Goal: Communication & Community: Ask a question

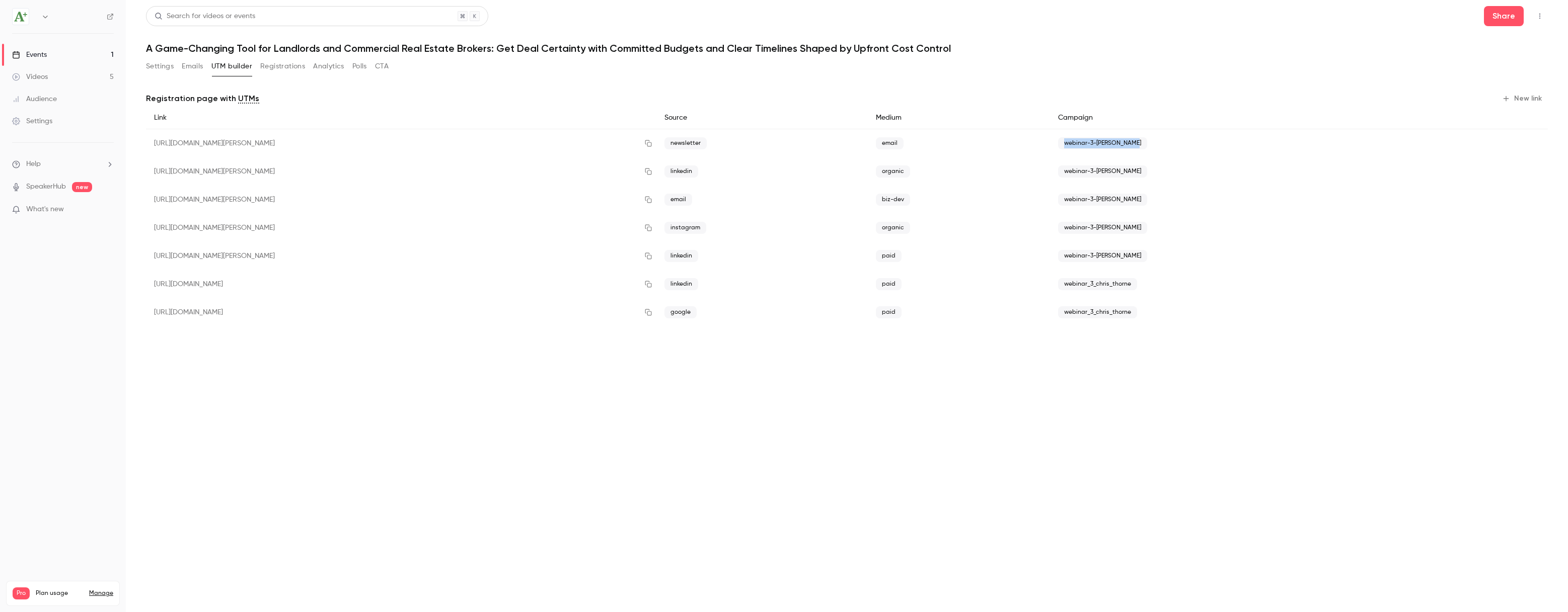
drag, startPoint x: 1160, startPoint y: 143, endPoint x: 1088, endPoint y: 145, distance: 72.0
click at [1088, 145] on span "webinar-3-[PERSON_NAME]" at bounding box center [1102, 144] width 89 height 12
copy span "webinar-3-[PERSON_NAME]"
click at [1535, 95] on button "New link" at bounding box center [1523, 99] width 50 height 16
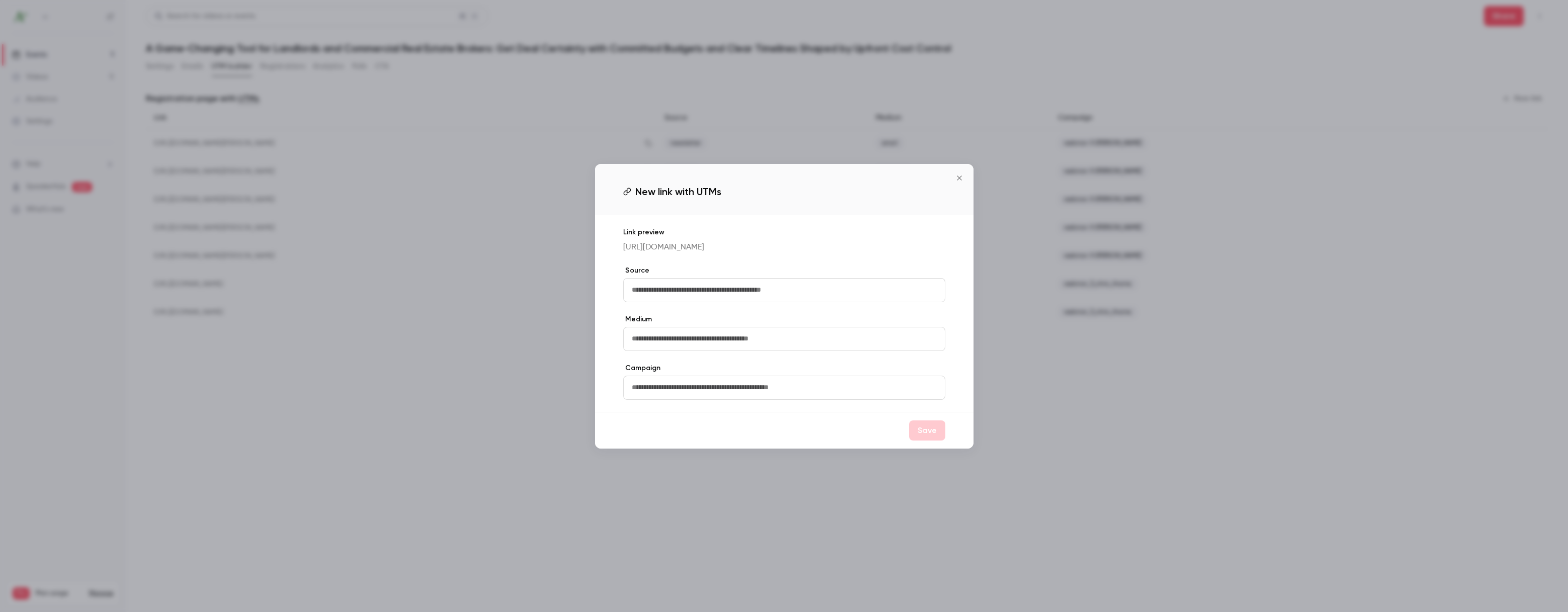
click at [768, 302] on input "text" at bounding box center [784, 290] width 322 height 24
type input "*"
type input "********"
click at [758, 351] on input "text" at bounding box center [784, 339] width 322 height 24
type input "******"
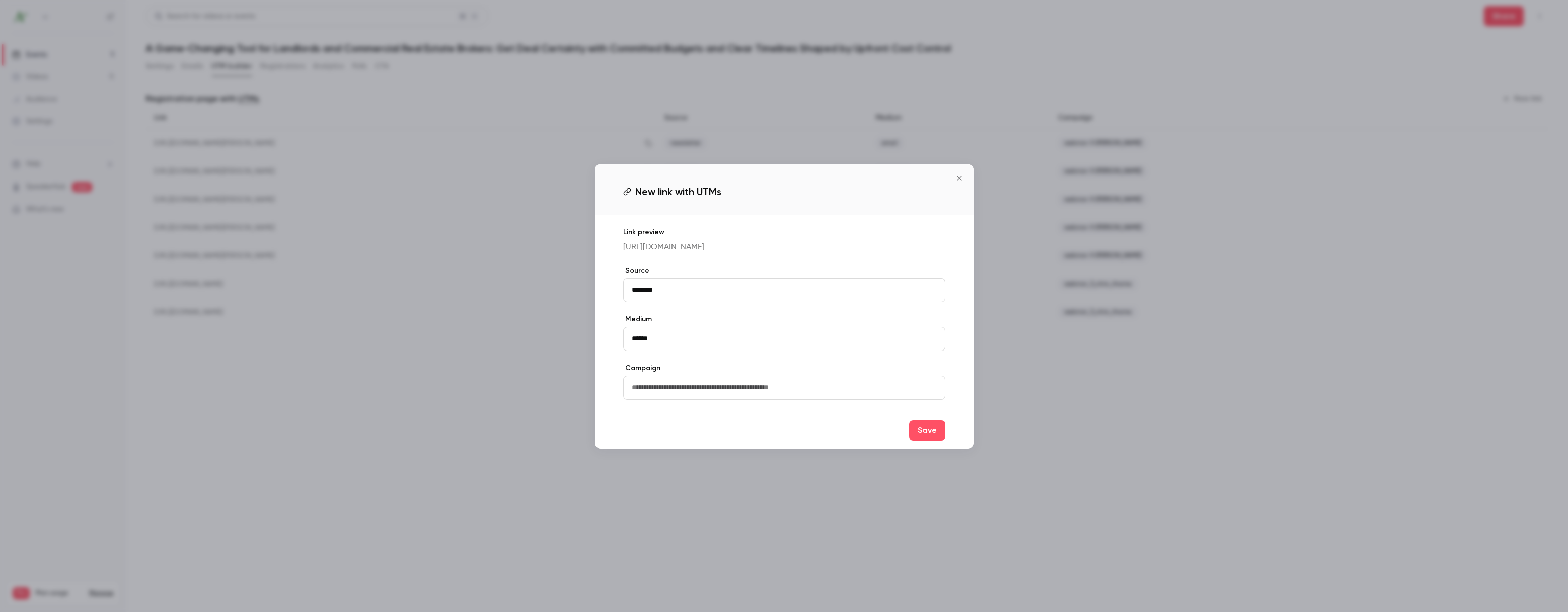
click at [747, 400] on input "text" at bounding box center [784, 388] width 322 height 24
paste input "**********"
type input "**********"
click at [928, 440] on button "Save" at bounding box center [928, 430] width 37 height 20
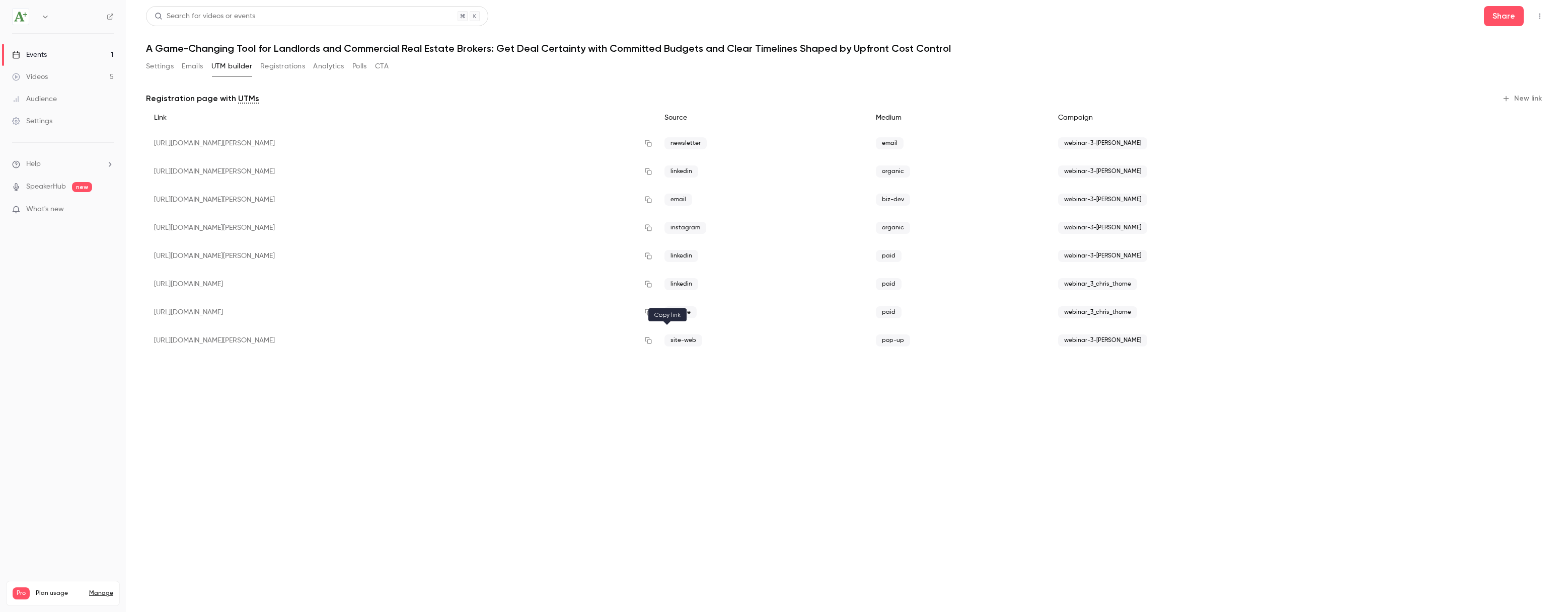
click at [653, 342] on icon "button" at bounding box center [648, 341] width 8 height 7
click at [160, 66] on button "Settings" at bounding box center [159, 66] width 27 height 16
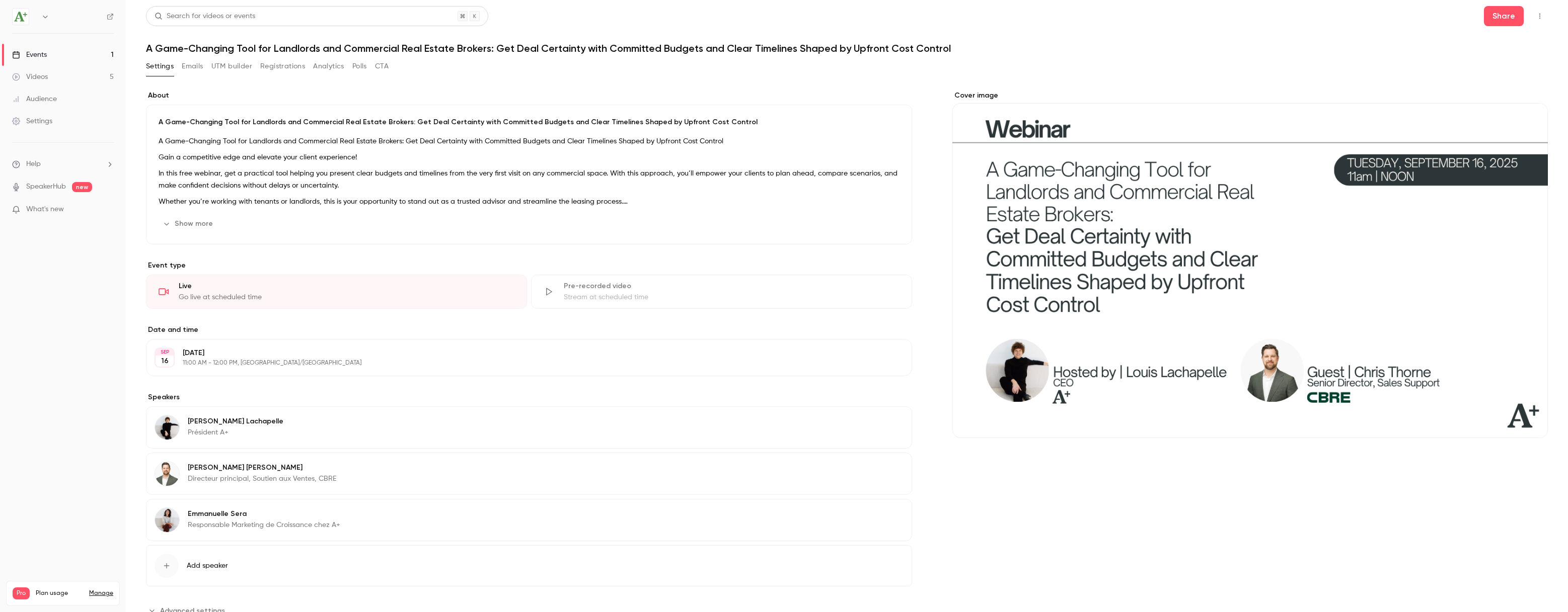
click at [276, 69] on button "Registrations" at bounding box center [283, 66] width 45 height 16
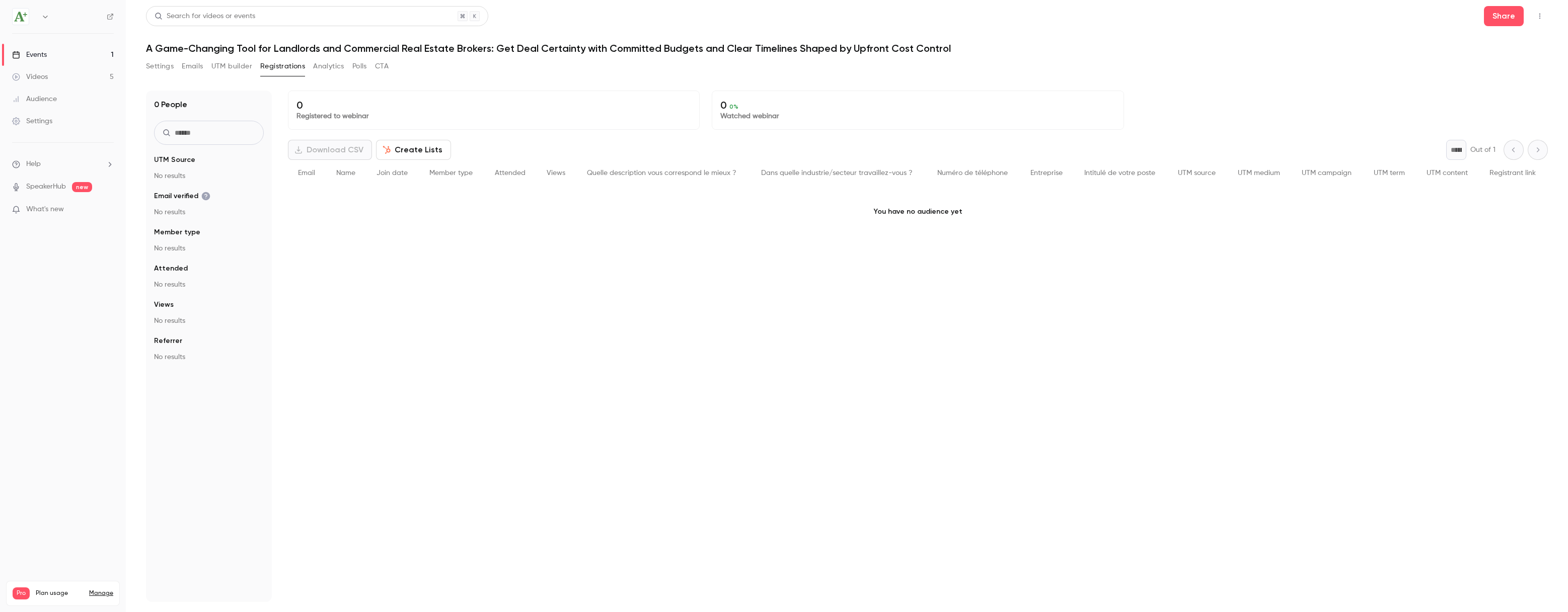
click at [196, 67] on button "Emails" at bounding box center [192, 66] width 21 height 16
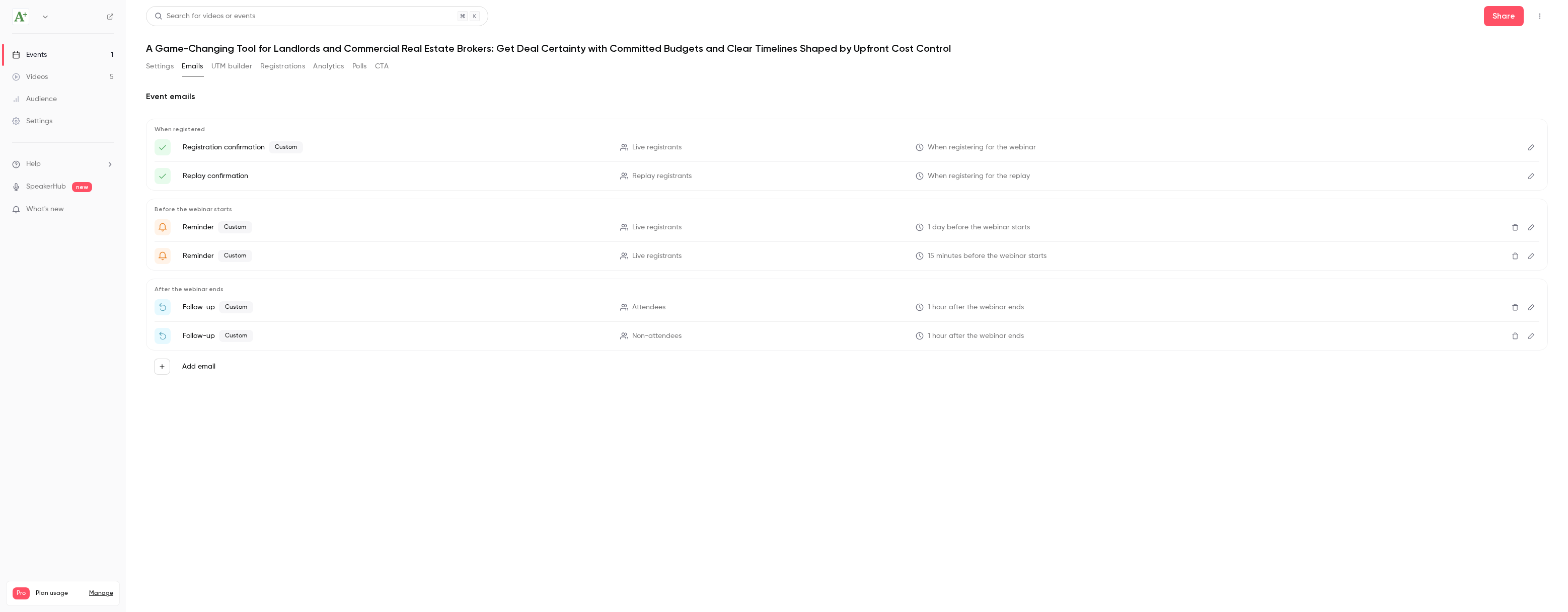
click at [231, 61] on button "UTM builder" at bounding box center [231, 66] width 41 height 16
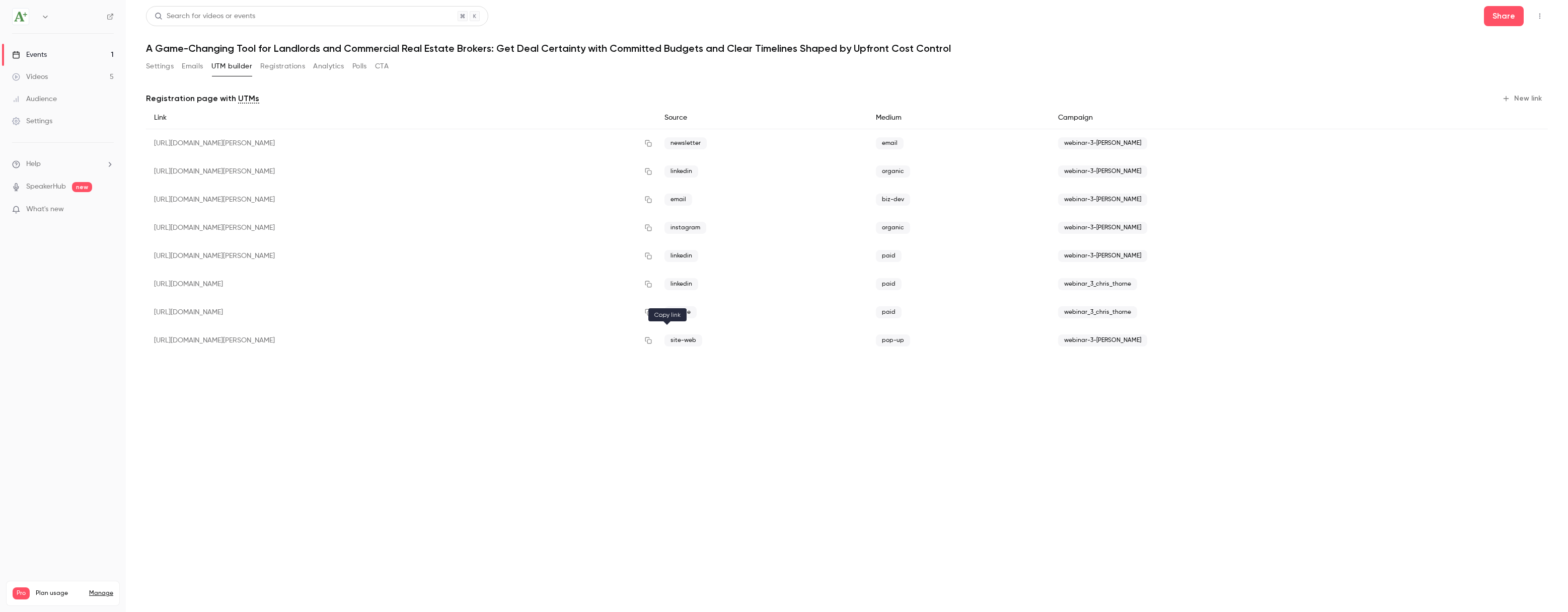
click at [653, 342] on icon "button" at bounding box center [648, 341] width 8 height 7
click at [156, 69] on button "Settings" at bounding box center [159, 66] width 27 height 16
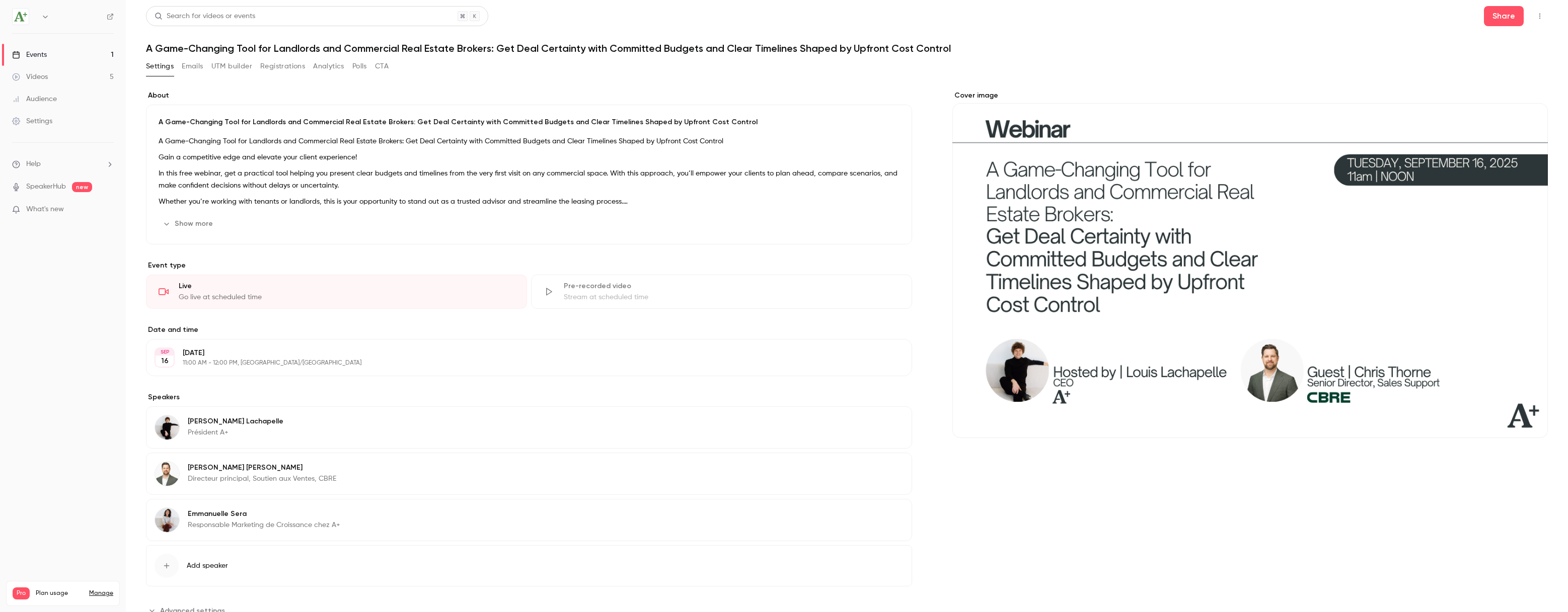
scroll to position [37, 0]
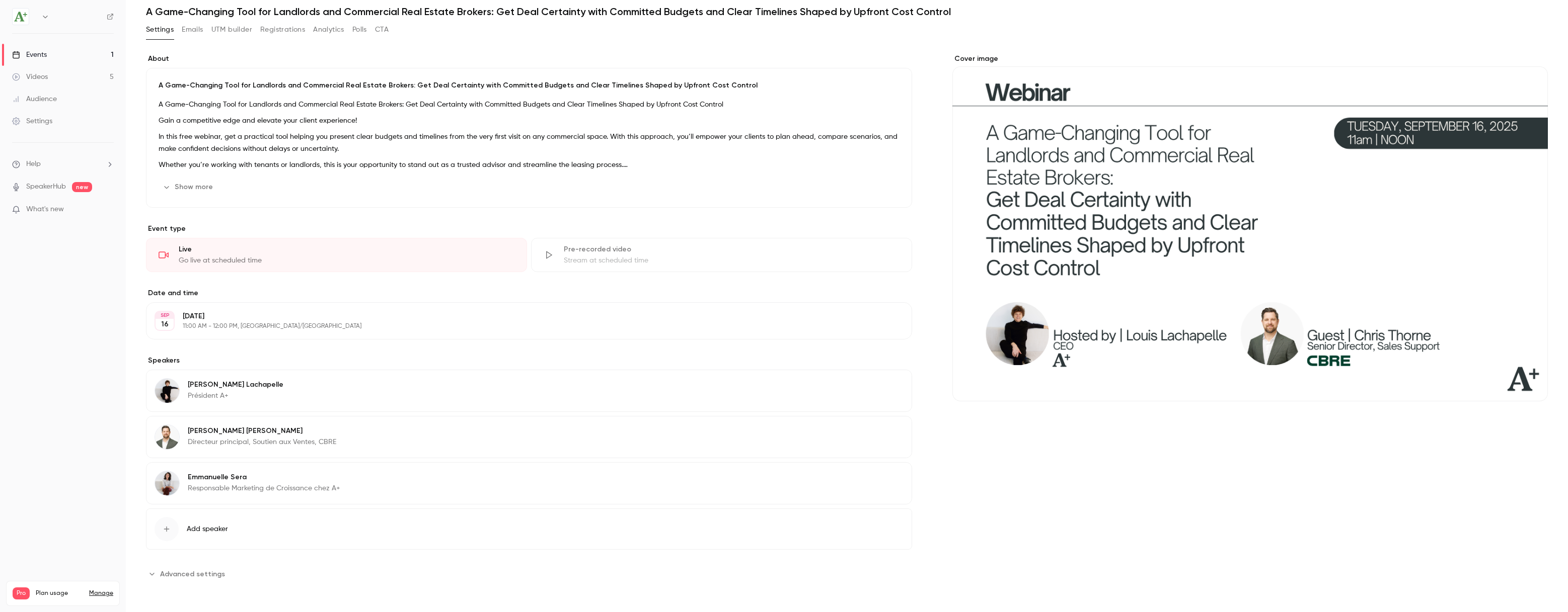
click at [214, 574] on span "Advanced settings" at bounding box center [192, 574] width 65 height 10
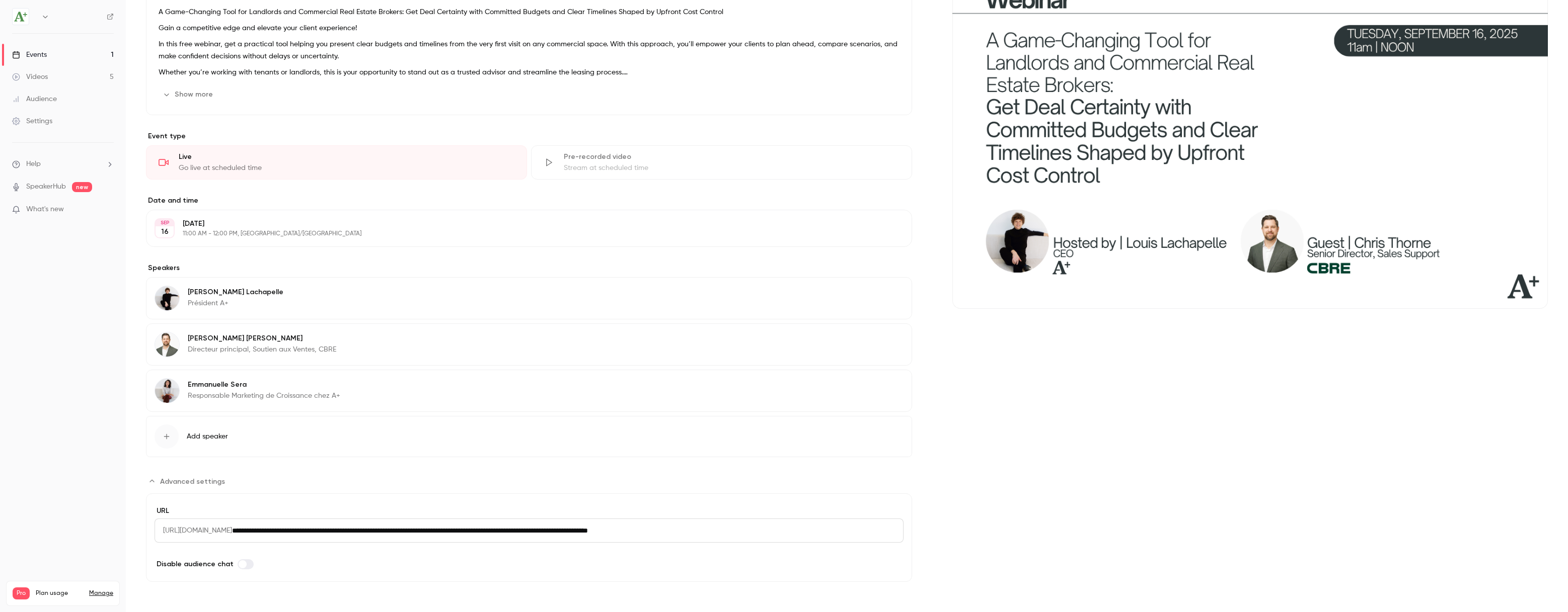
scroll to position [0, 0]
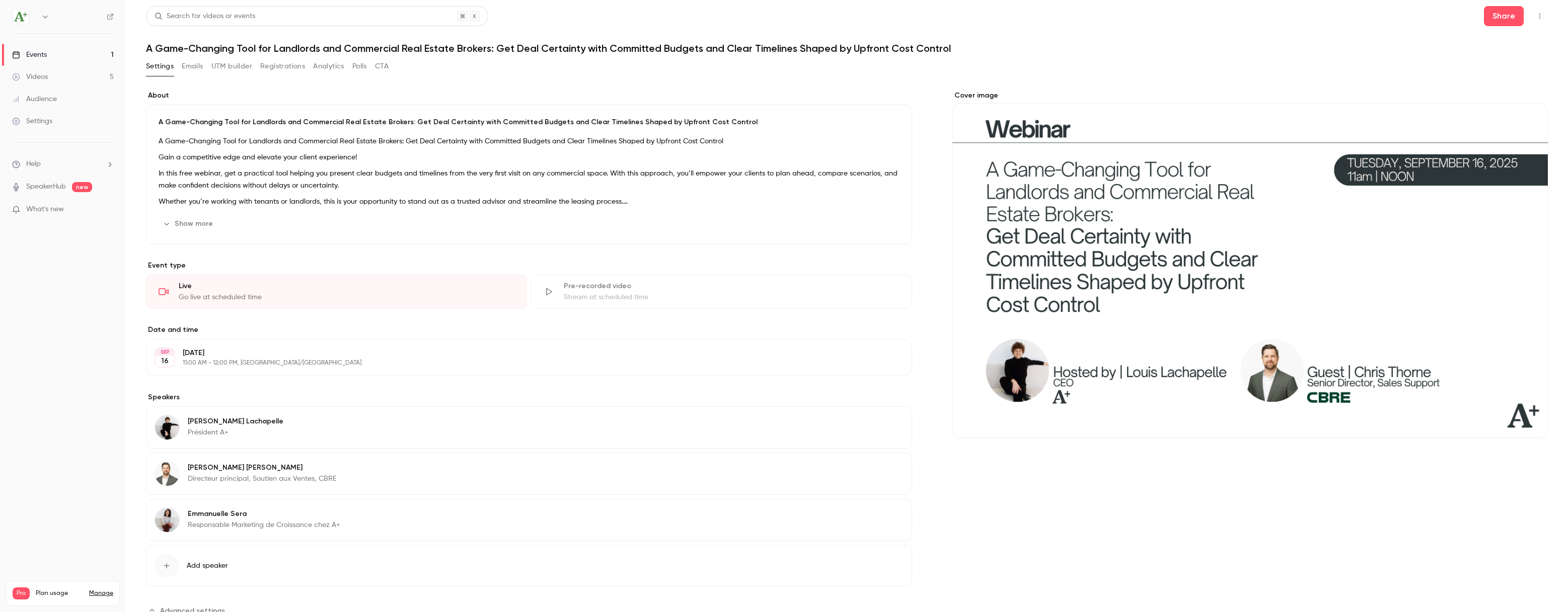
click at [386, 69] on button "CTA" at bounding box center [382, 66] width 13 height 16
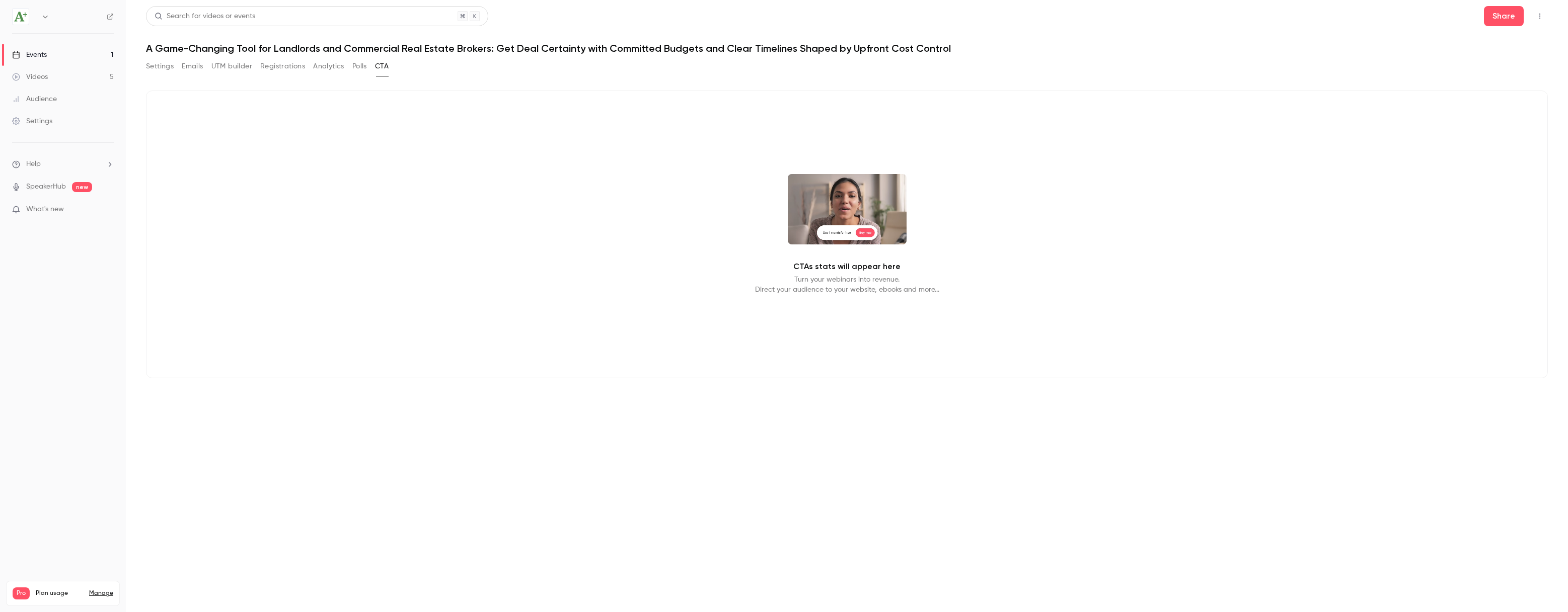
click at [46, 117] on div "Settings" at bounding box center [32, 121] width 40 height 10
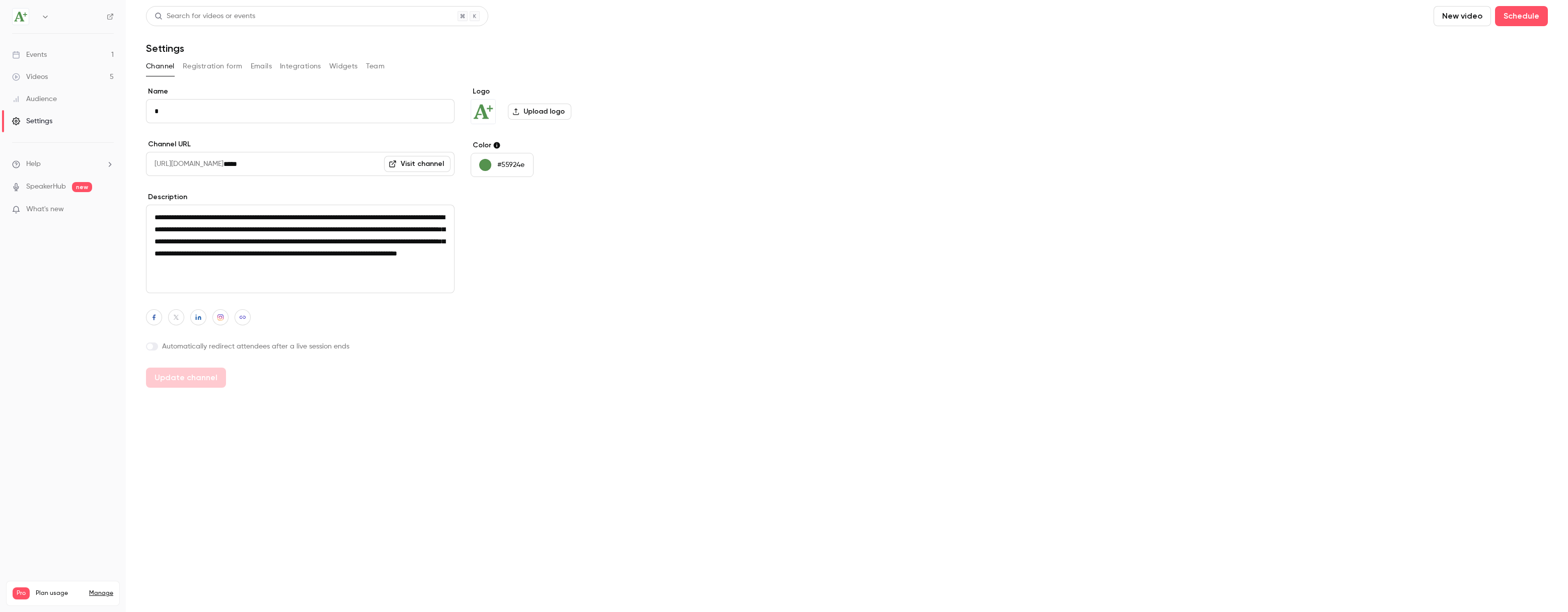
click at [208, 69] on button "Registration form" at bounding box center [212, 66] width 60 height 16
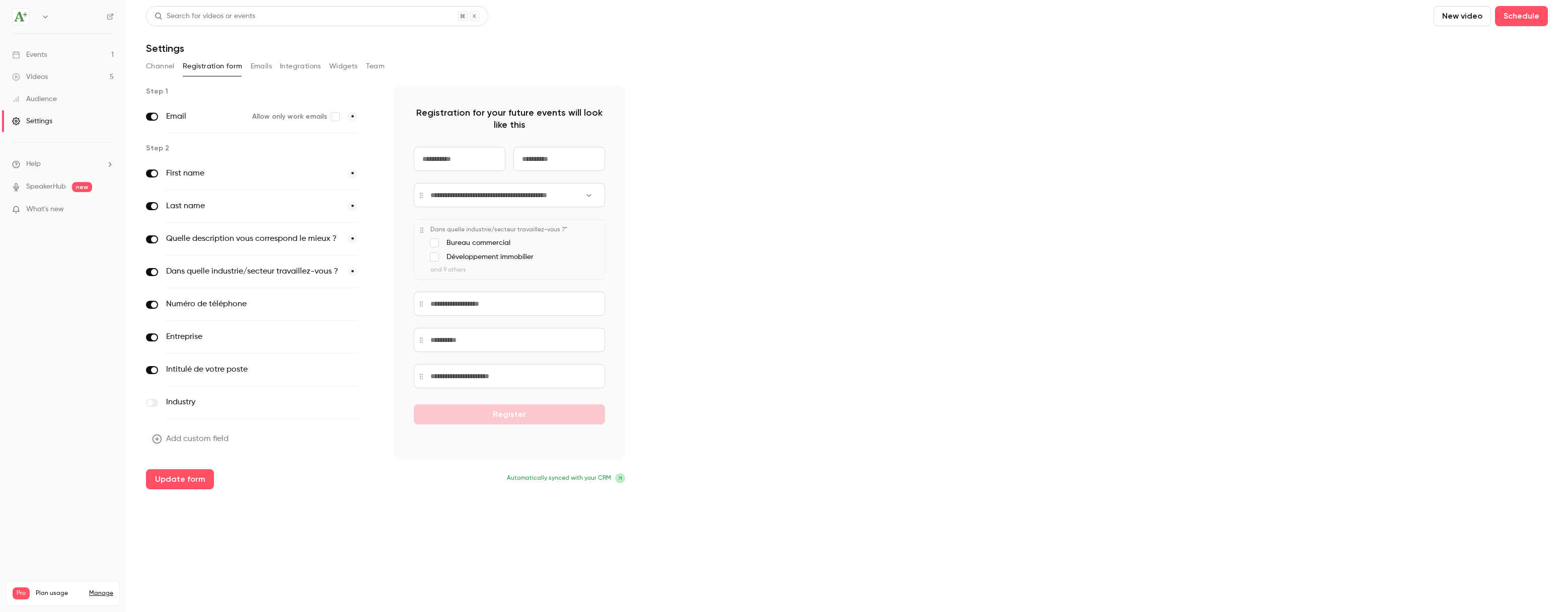
click at [256, 68] on button "Emails" at bounding box center [261, 66] width 21 height 16
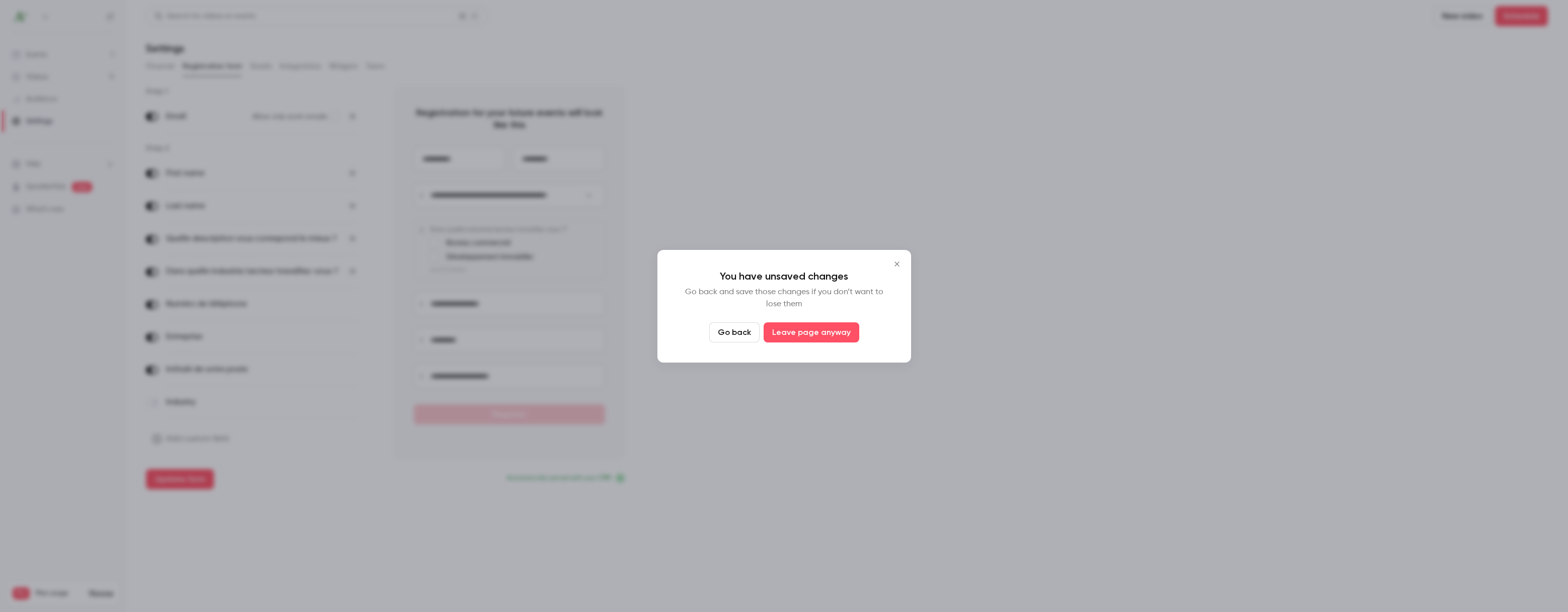
click at [897, 263] on icon "Close" at bounding box center [897, 263] width 4 height 4
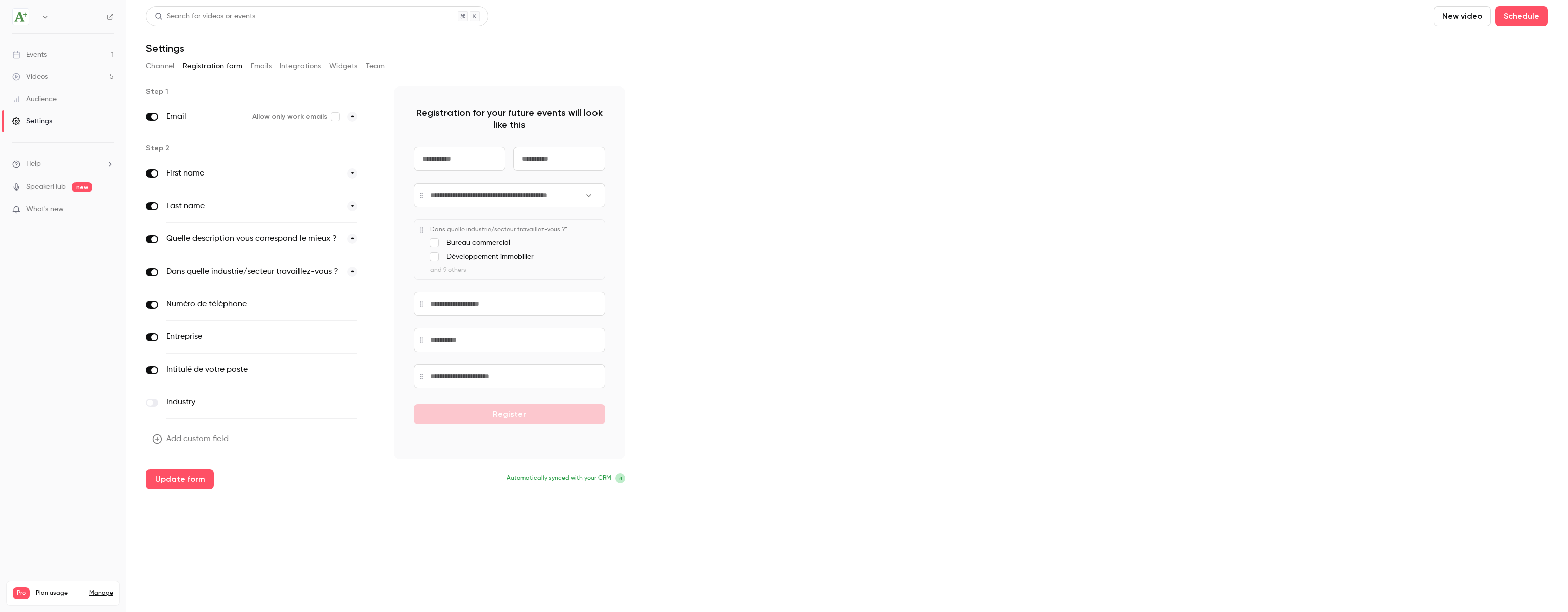
click at [40, 161] on span "Help" at bounding box center [33, 164] width 15 height 10
click at [142, 156] on link "Talk to [GEOGRAPHIC_DATA]" at bounding box center [185, 153] width 110 height 27
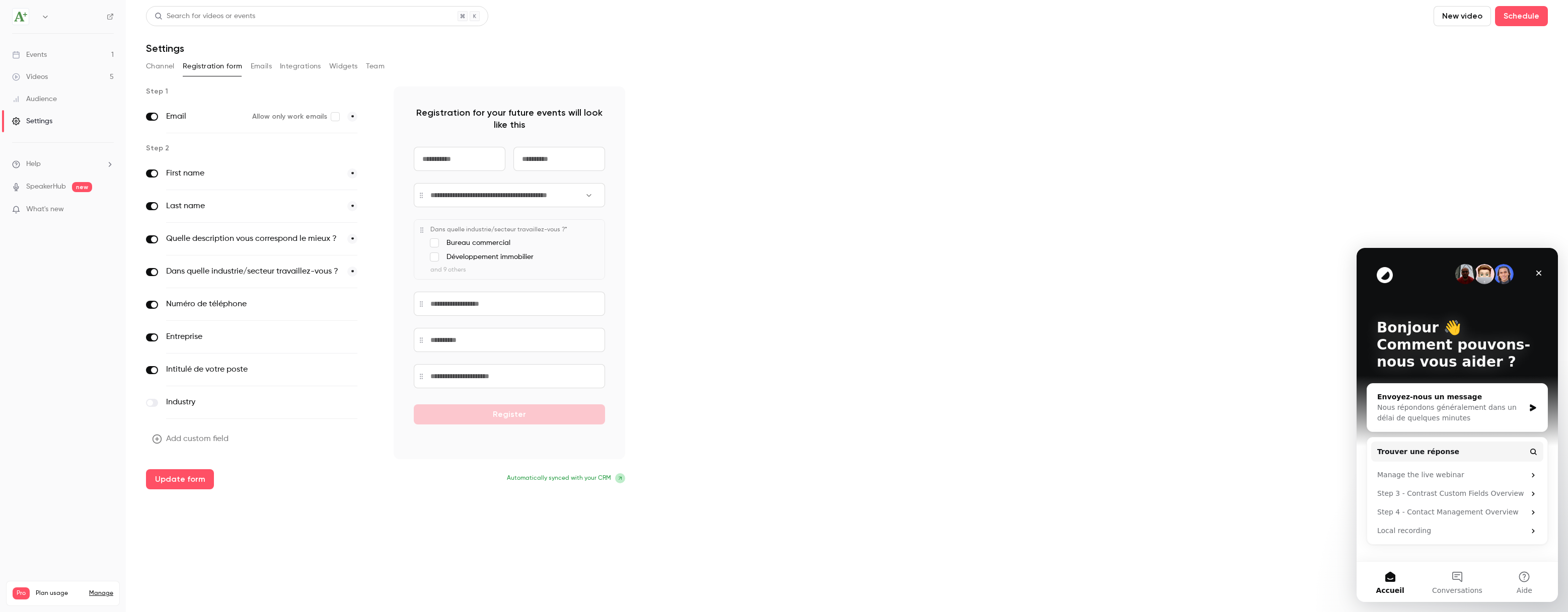
click at [1453, 408] on div "Nous répondons généralement dans un délai de quelques minutes" at bounding box center [1451, 413] width 147 height 21
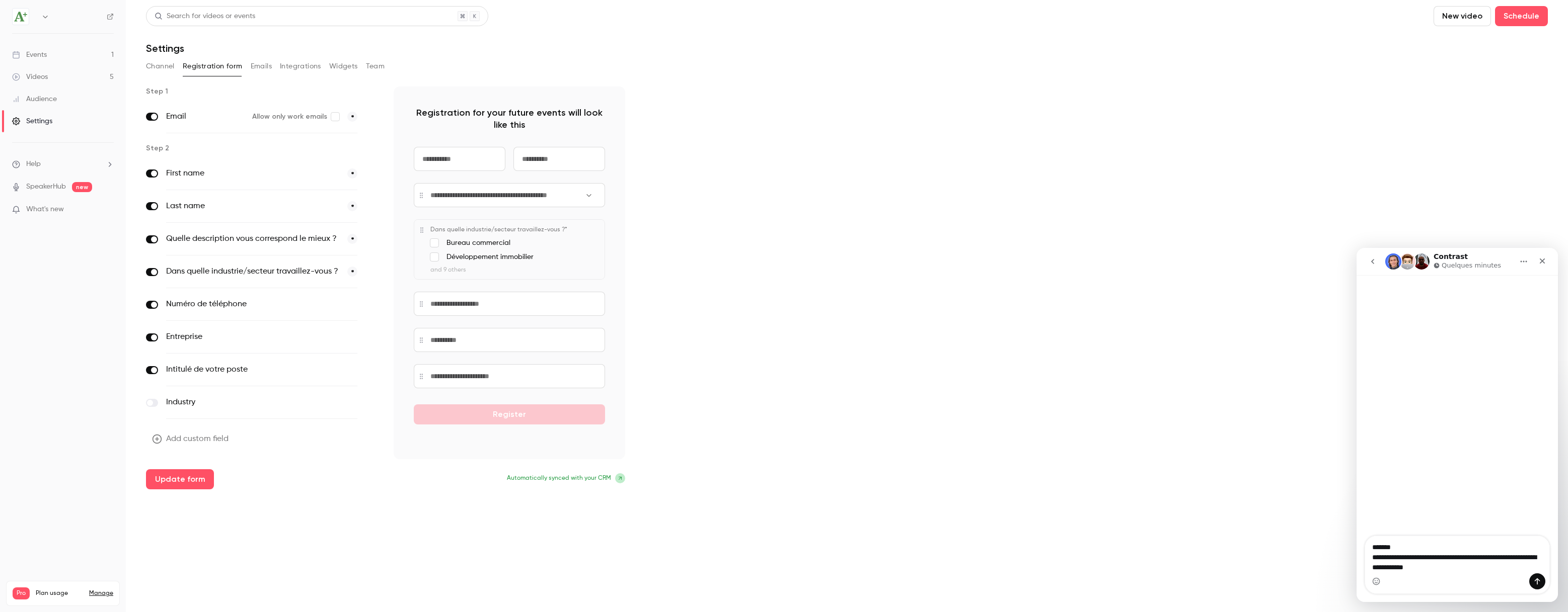
type textarea "**********"
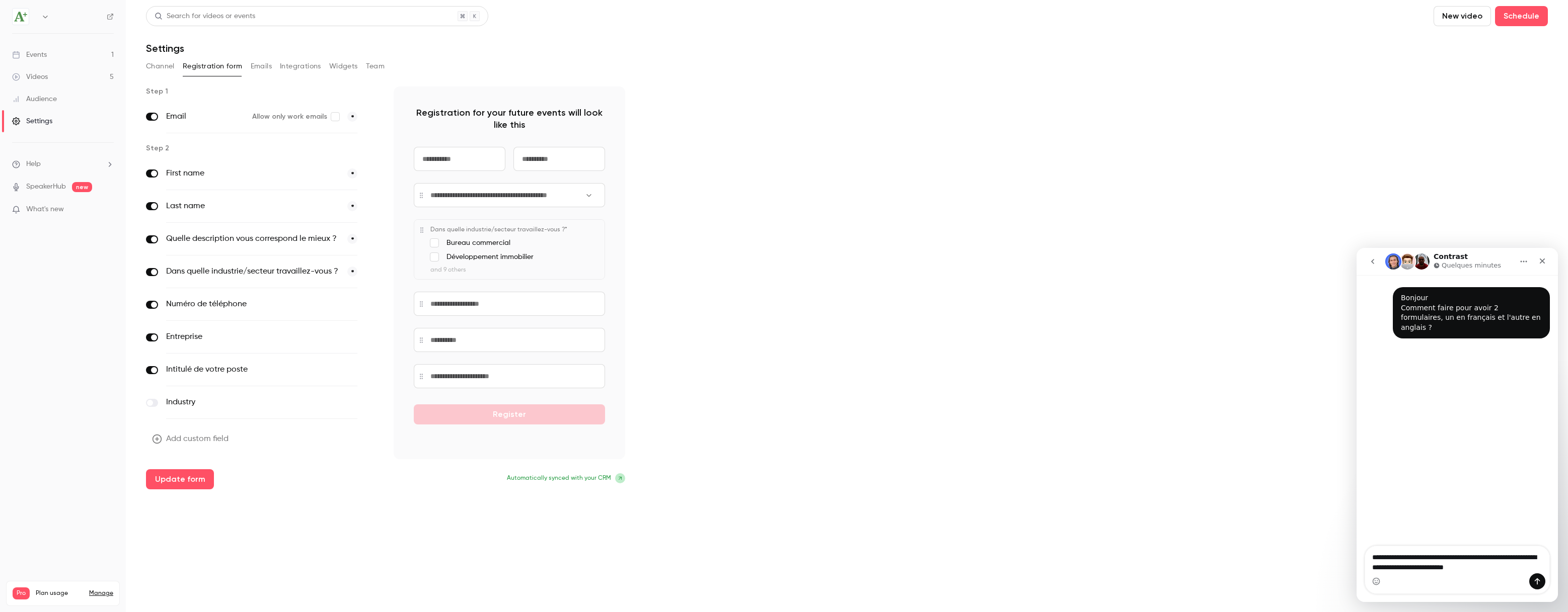
type textarea "**********"
click at [1539, 583] on icon "Envoyer un message…" at bounding box center [1537, 581] width 8 height 8
